Goal: Information Seeking & Learning: Learn about a topic

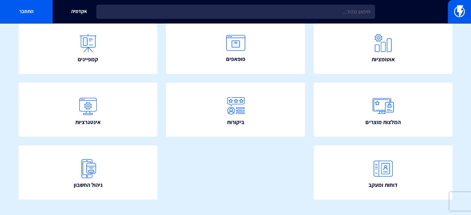
scroll to position [148, 0]
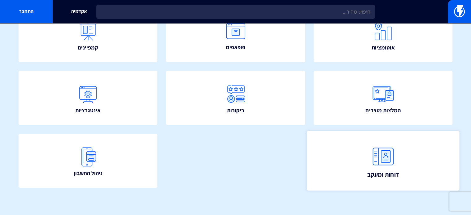
click at [342, 147] on link "דוחות ומעקב" at bounding box center [383, 161] width 153 height 60
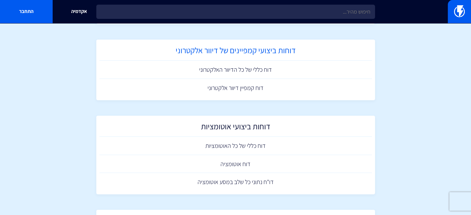
scroll to position [93, 0]
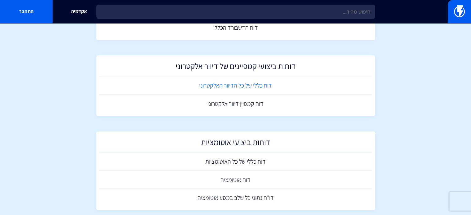
click at [244, 83] on link "דוח כללי של כל הדיוור האלקטרוני" at bounding box center [235, 86] width 273 height 18
